Goal: Register for event/course

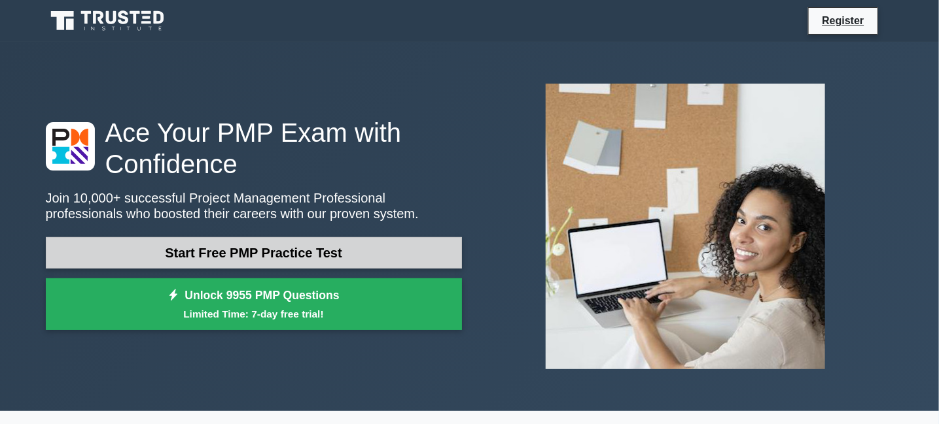
click at [262, 254] on link "Start Free PMP Practice Test" at bounding box center [254, 252] width 416 height 31
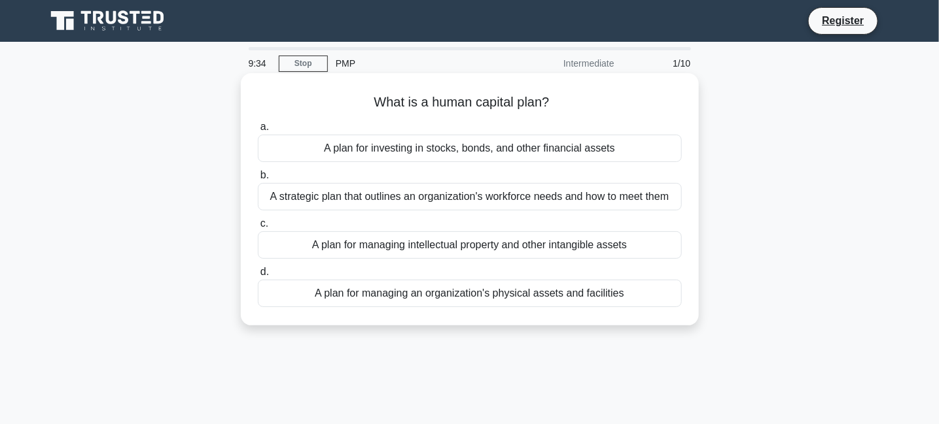
click at [471, 195] on div "A strategic plan that outlines an organization's workforce needs and how to mee…" at bounding box center [470, 196] width 424 height 27
click at [258, 180] on input "b. A strategic plan that outlines an organization's workforce needs and how to …" at bounding box center [258, 175] width 0 height 9
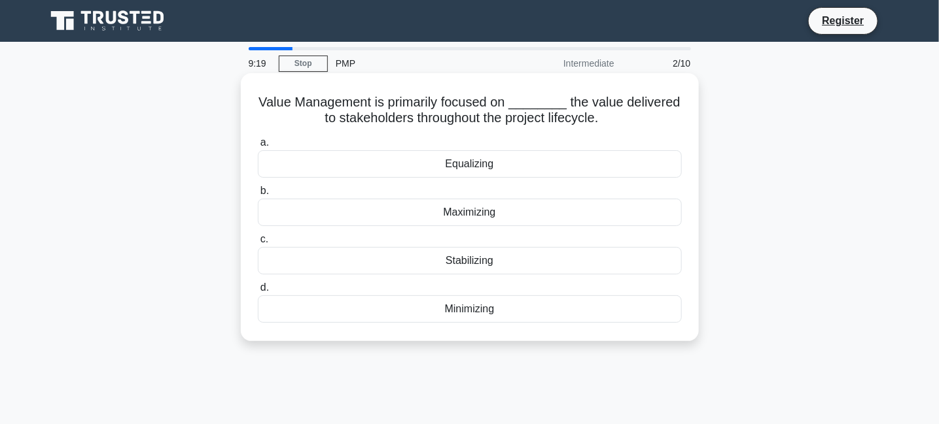
click at [481, 213] on div "Maximizing" at bounding box center [470, 212] width 424 height 27
click at [258, 196] on input "b. Maximizing" at bounding box center [258, 191] width 0 height 9
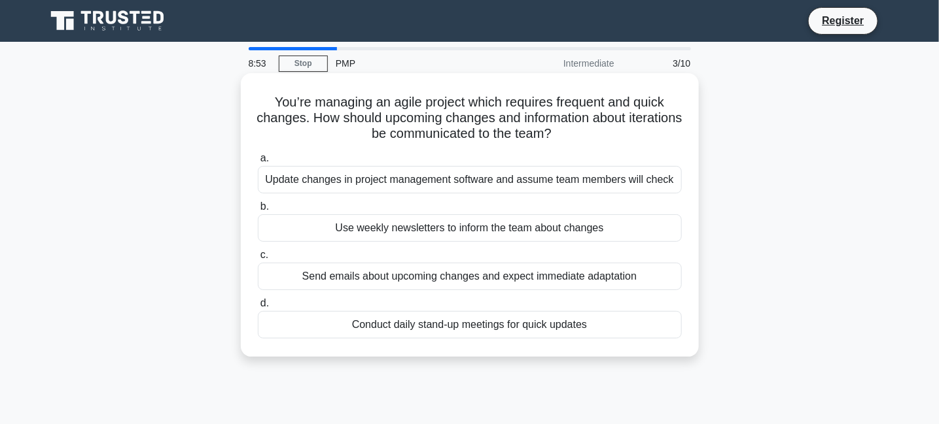
click at [502, 320] on div "Conduct daily stand-up meetings for quick updates" at bounding box center [470, 324] width 424 height 27
click at [258, 308] on input "d. Conduct daily stand-up meetings for quick updates" at bounding box center [258, 304] width 0 height 9
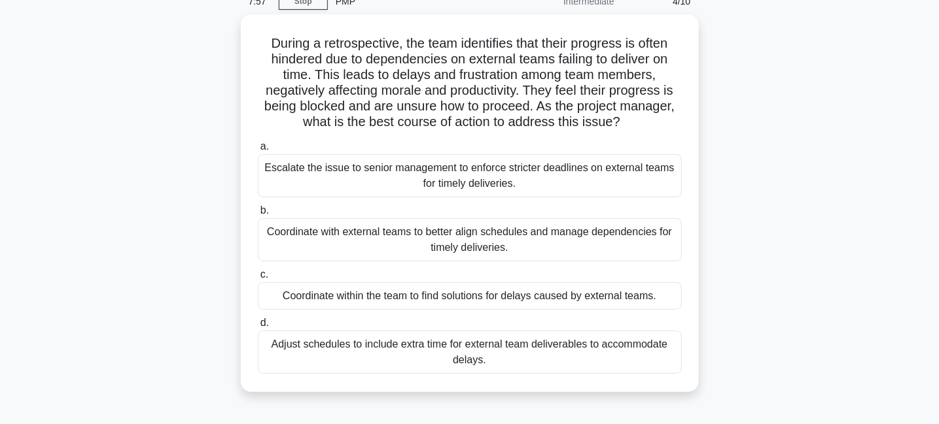
scroll to position [112, 0]
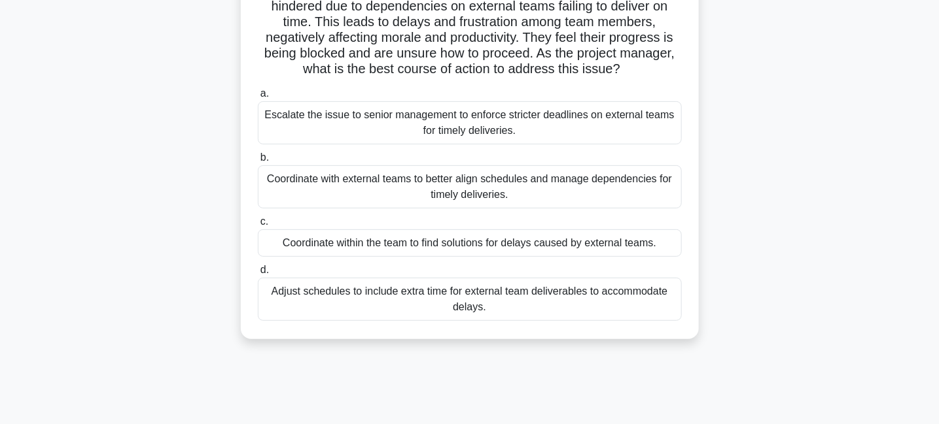
click at [571, 243] on div "Coordinate within the team to find solutions for delays caused by external team…" at bounding box center [470, 243] width 424 height 27
click at [258, 226] on input "c. Coordinate within the team to find solutions for delays caused by external t…" at bounding box center [258, 222] width 0 height 9
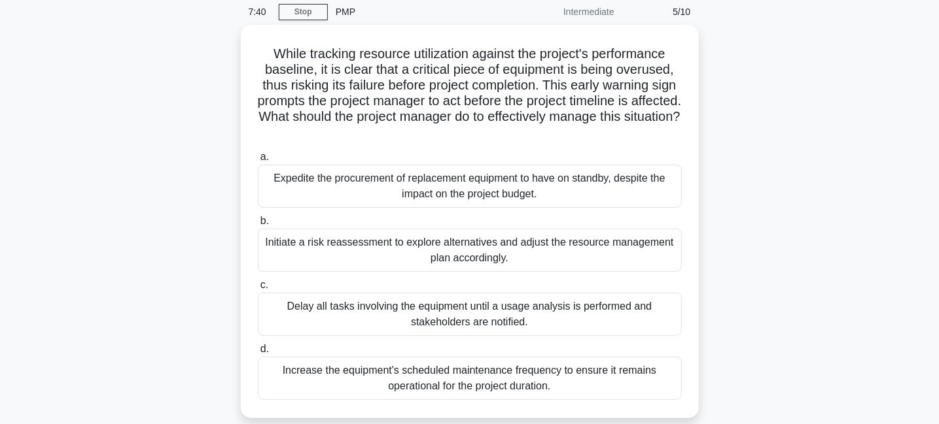
scroll to position [52, 0]
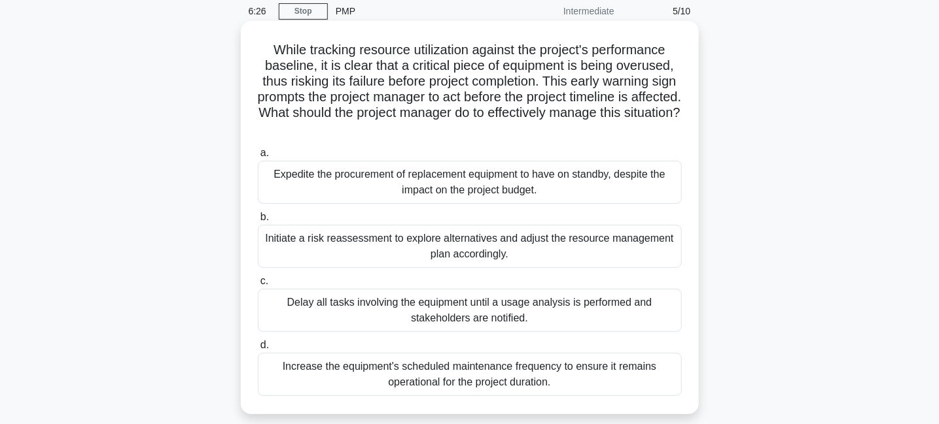
click at [515, 256] on div "Initiate a risk reassessment to explore alternatives and adjust the resource ma…" at bounding box center [470, 246] width 424 height 43
click at [258, 222] on input "b. Initiate a risk reassessment to explore alternatives and adjust the resource…" at bounding box center [258, 217] width 0 height 9
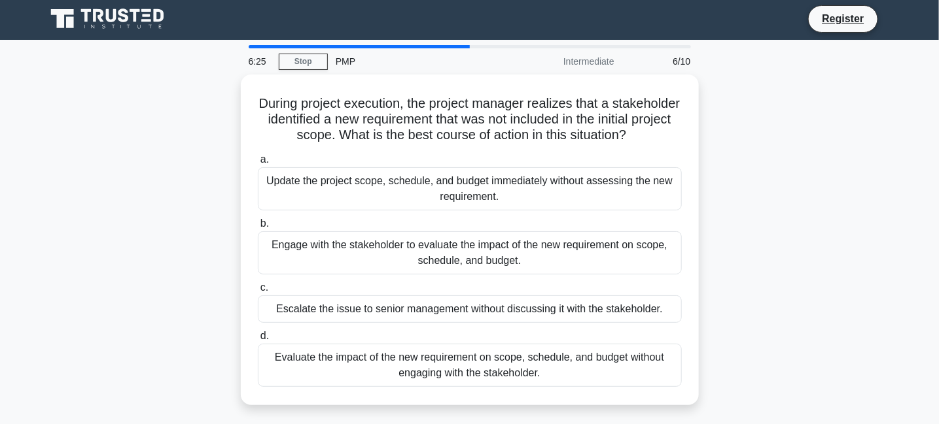
scroll to position [0, 0]
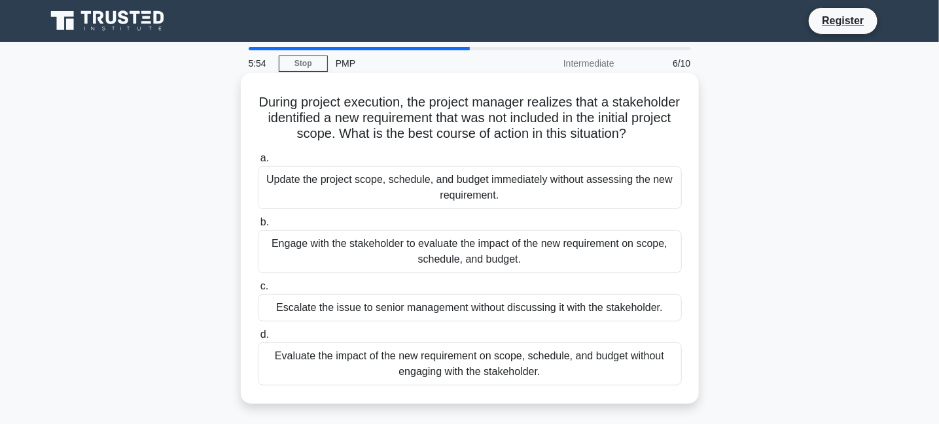
click at [533, 384] on div "Evaluate the impact of the new requirement on scope, schedule, and budget witho…" at bounding box center [470, 364] width 424 height 43
click at [258, 339] on input "d. Evaluate the impact of the new requirement on scope, schedule, and budget wi…" at bounding box center [258, 335] width 0 height 9
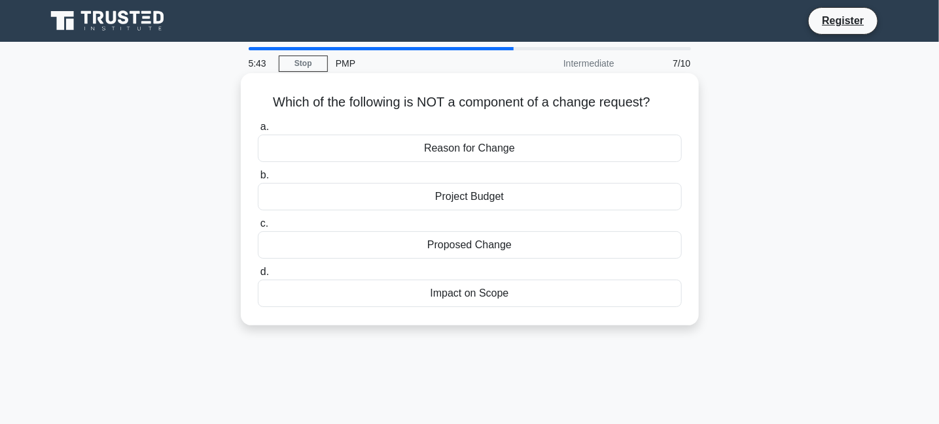
click at [509, 198] on div "Project Budget" at bounding box center [470, 196] width 424 height 27
click at [258, 180] on input "b. Project Budget" at bounding box center [258, 175] width 0 height 9
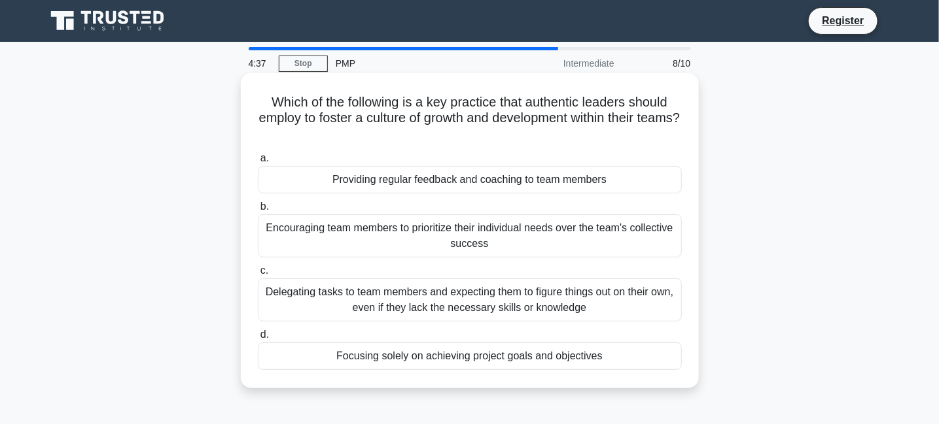
click at [530, 237] on div "Encouraging team members to prioritize their individual needs over the team's c…" at bounding box center [470, 236] width 424 height 43
click at [258, 211] on input "b. Encouraging team members to prioritize their individual needs over the team'…" at bounding box center [258, 207] width 0 height 9
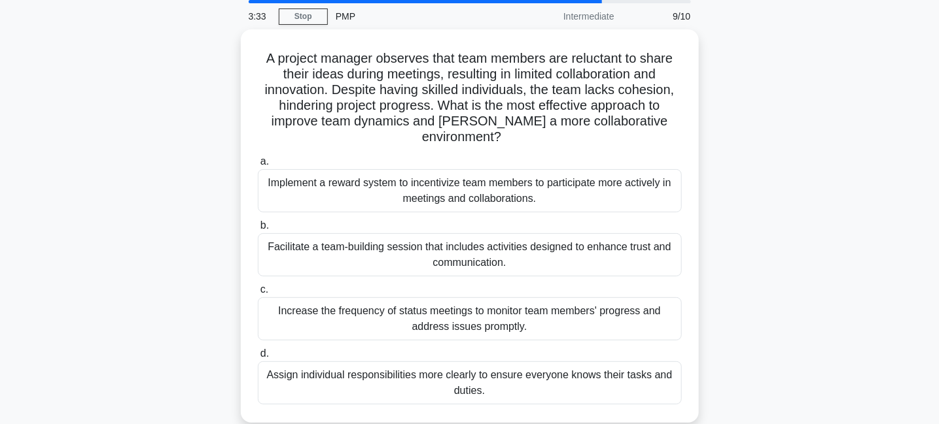
scroll to position [60, 0]
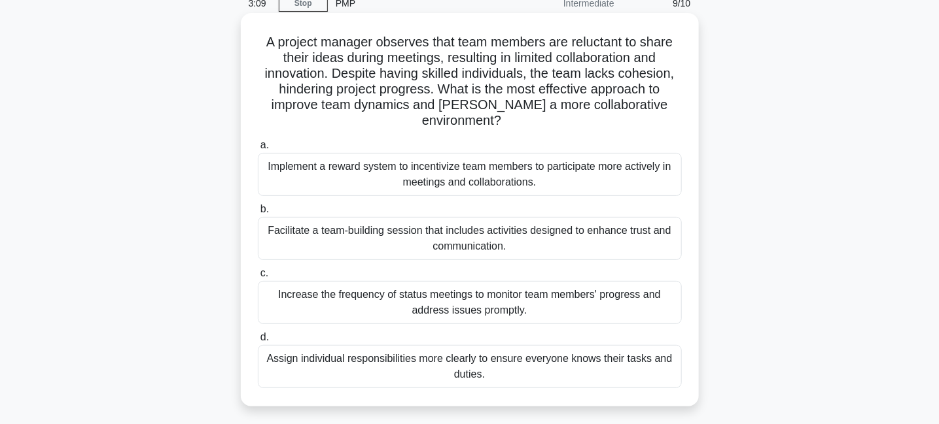
click at [470, 239] on div "Facilitate a team-building session that includes activities designed to enhance…" at bounding box center [470, 238] width 424 height 43
click at [258, 214] on input "b. Facilitate a team-building session that includes activities designed to enha…" at bounding box center [258, 209] width 0 height 9
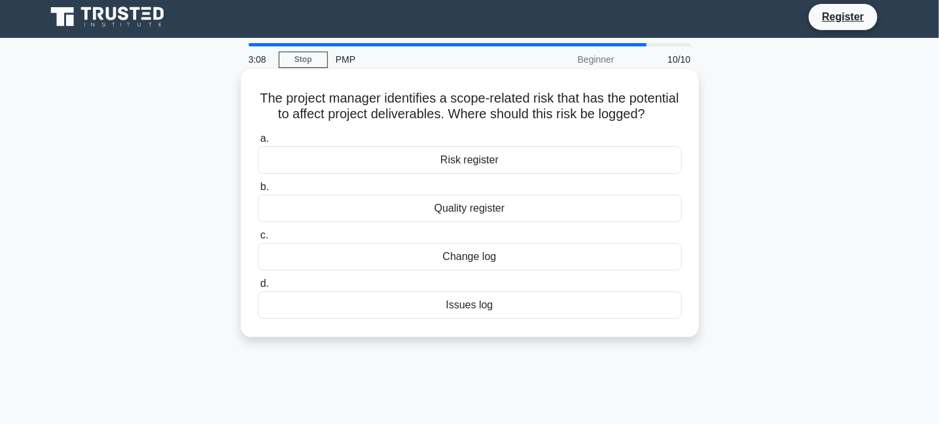
scroll to position [0, 0]
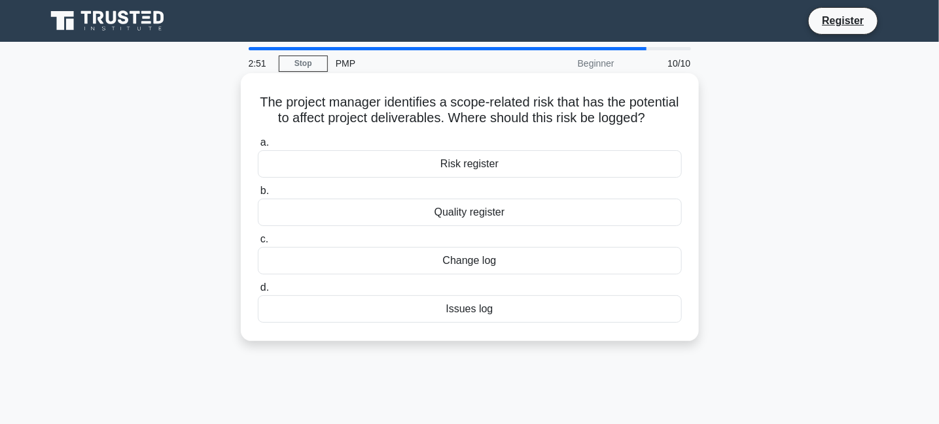
click at [476, 178] on div "Risk register" at bounding box center [470, 163] width 424 height 27
click at [258, 147] on input "a. Risk register" at bounding box center [258, 143] width 0 height 9
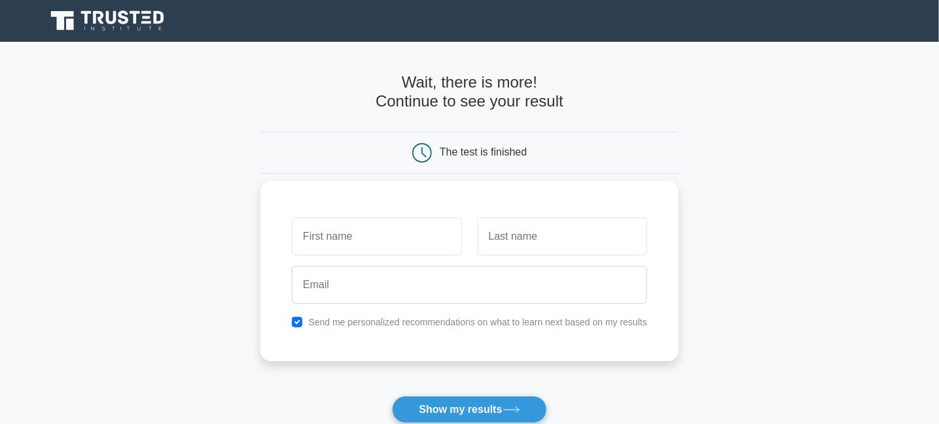
click at [363, 241] on input "text" at bounding box center [376, 237] width 169 height 38
type input "Amjad"
click at [508, 230] on input "text" at bounding box center [561, 237] width 169 height 38
type input "Mahmood"
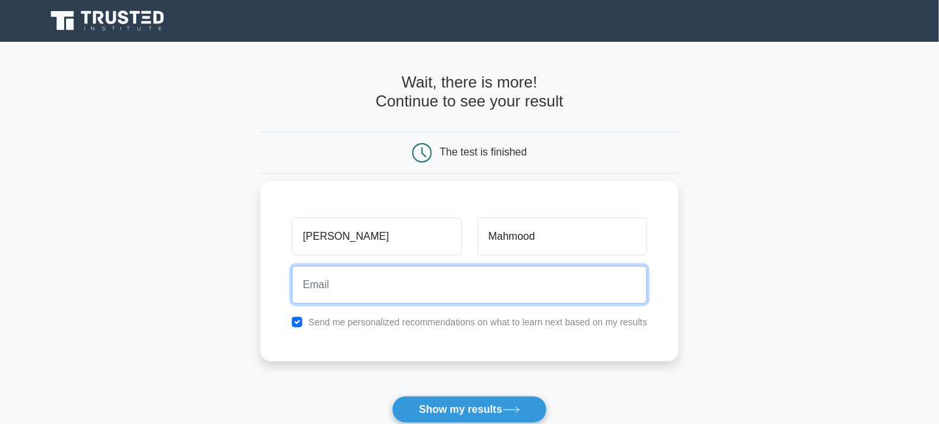
click at [404, 290] on input "email" at bounding box center [469, 285] width 355 height 38
type input "writer.pucit@gmail.com"
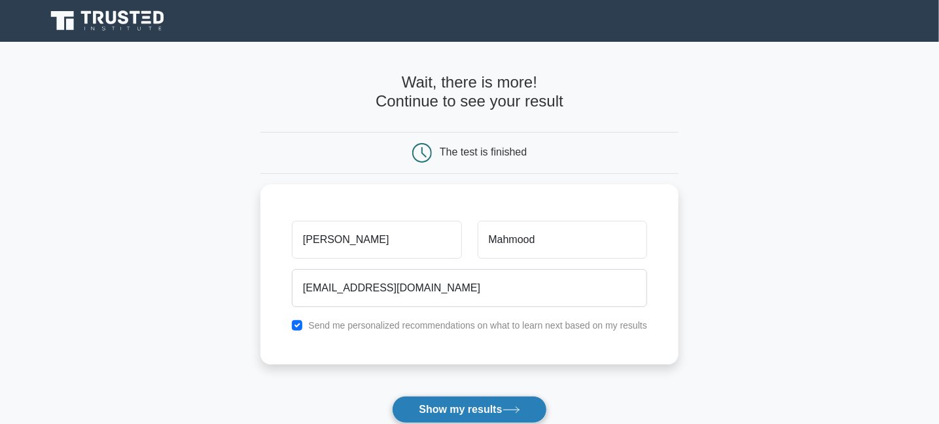
click at [453, 413] on button "Show my results" at bounding box center [469, 409] width 154 height 27
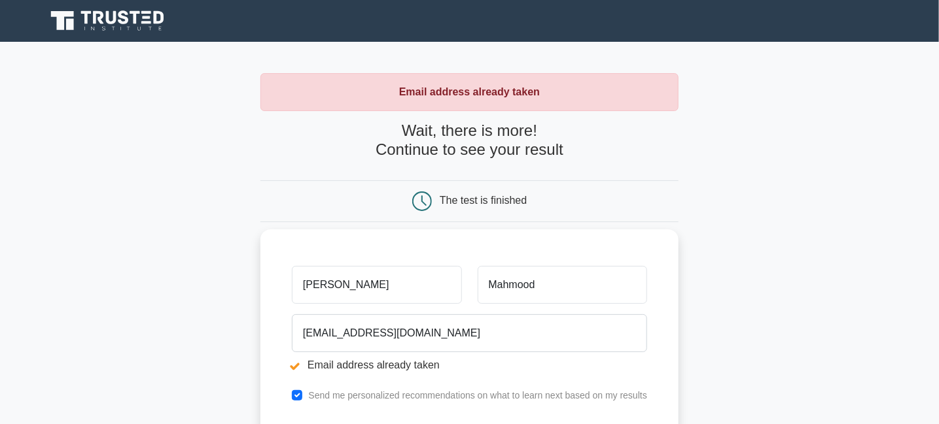
click at [376, 286] on input "[PERSON_NAME]" at bounding box center [376, 285] width 169 height 38
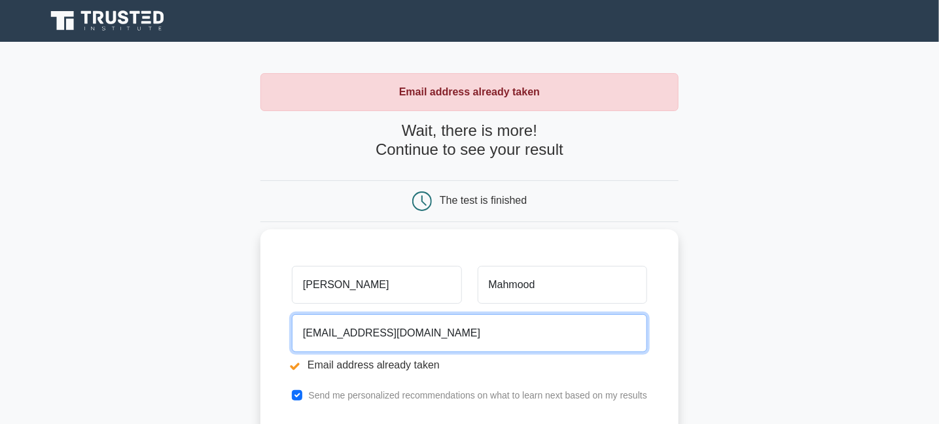
click at [337, 337] on input "writer.pucit@gmail.com" at bounding box center [469, 334] width 355 height 38
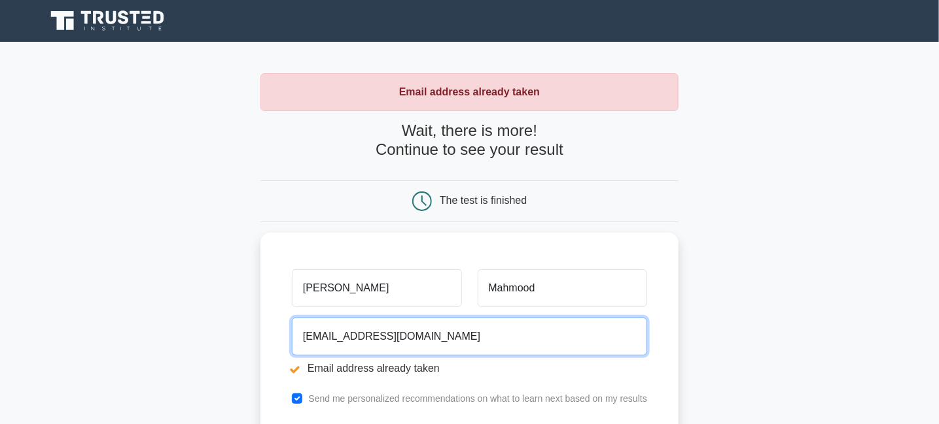
drag, startPoint x: 434, startPoint y: 336, endPoint x: 247, endPoint y: 335, distance: 187.1
click at [247, 335] on main "Email address already taken Wait, there is more! Continue to see your result Th…" at bounding box center [469, 314] width 939 height 544
type input "zubiprincepk@gmail.com"
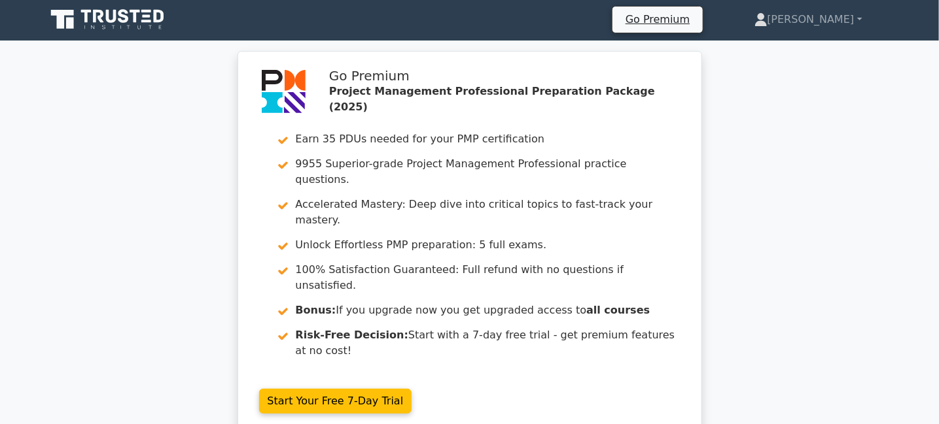
click at [823, 194] on div "Go Premium Project Management Professional Preparation Package (2025) Earn 35 P…" at bounding box center [469, 251] width 939 height 400
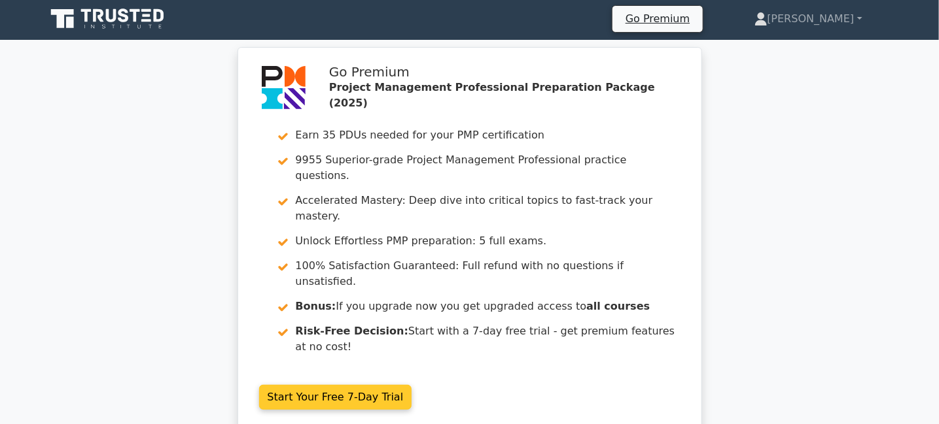
click at [339, 385] on link "Start Your Free 7-Day Trial" at bounding box center [335, 397] width 153 height 25
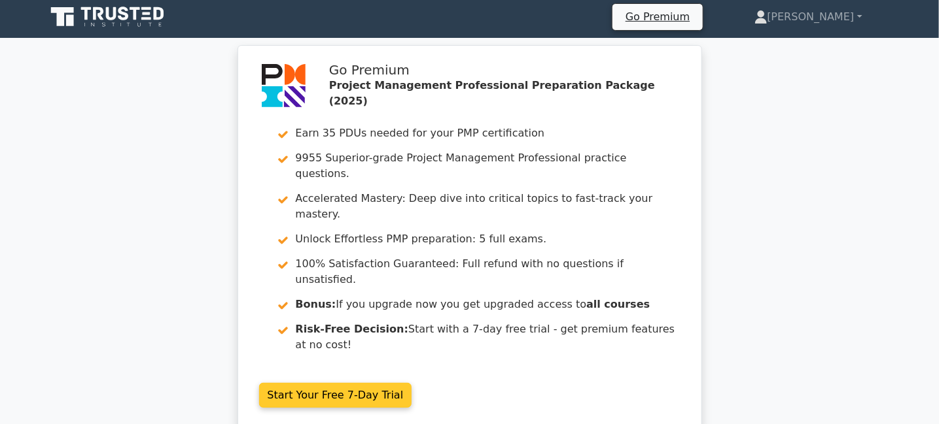
scroll to position [5, 0]
